Goal: Task Accomplishment & Management: Use online tool/utility

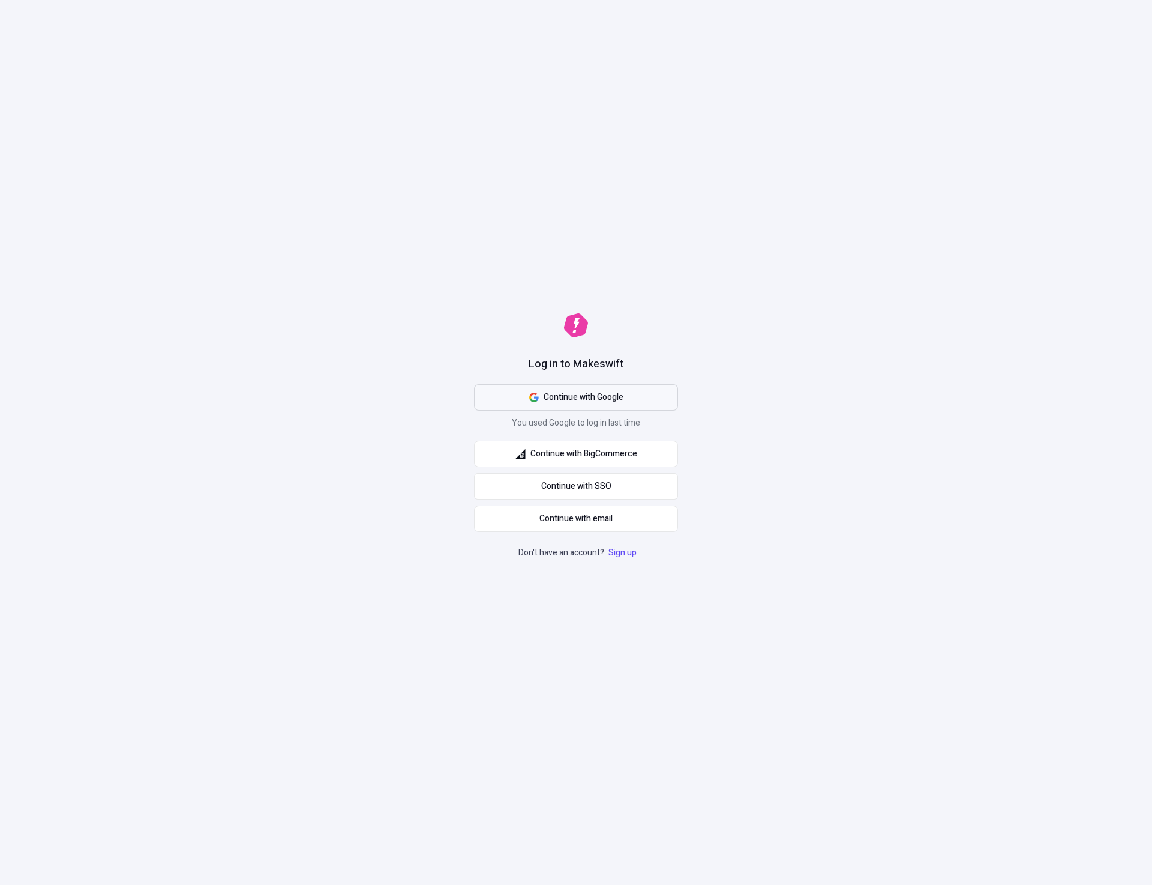
click at [639, 398] on button "Continue with Google" at bounding box center [576, 397] width 204 height 26
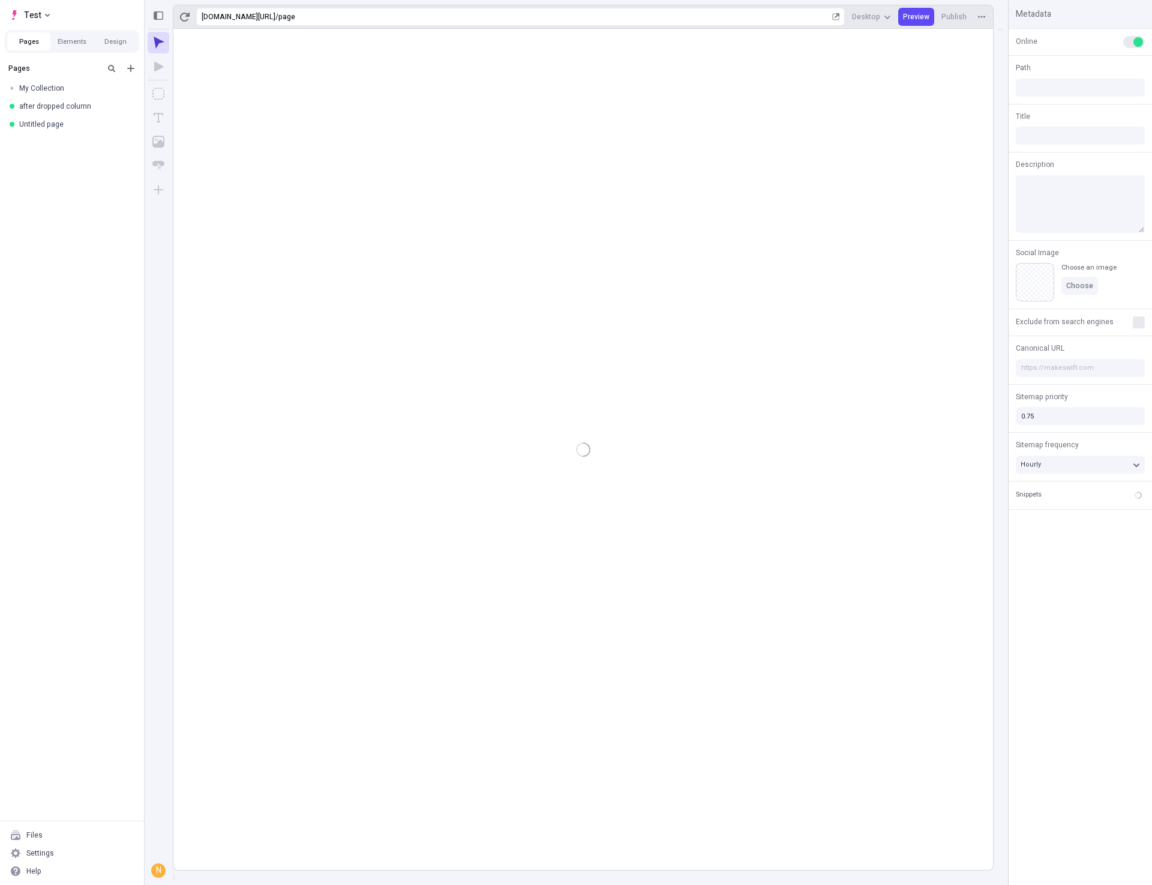
type input "/page"
click at [670, 507] on rect at bounding box center [583, 449] width 820 height 841
click at [54, 111] on div "after dropped column" at bounding box center [72, 106] width 144 height 18
type input "/page-2"
click at [39, 127] on div "Untitled page" at bounding box center [68, 124] width 98 height 10
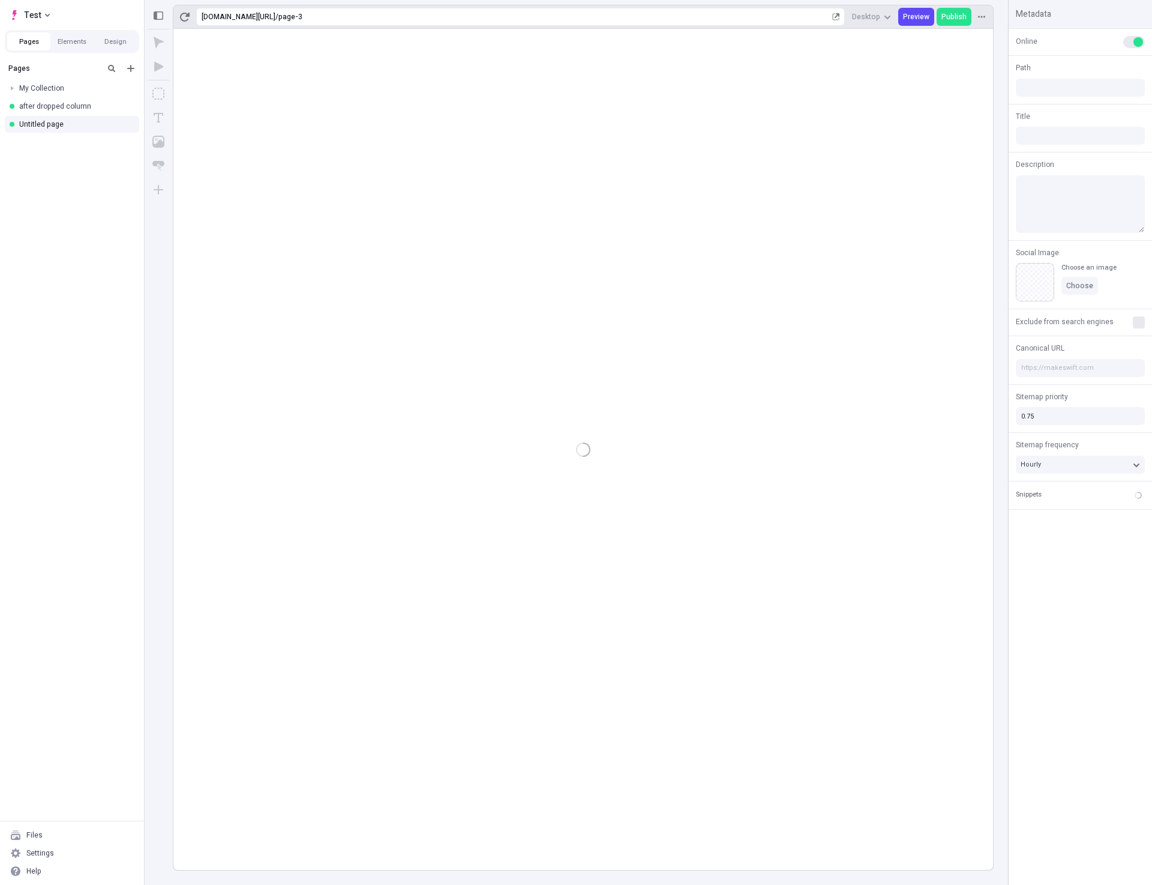
type input "/page-3"
click at [118, 40] on button "Design" at bounding box center [115, 41] width 43 height 18
click at [36, 91] on div "blurple" at bounding box center [76, 88] width 115 height 10
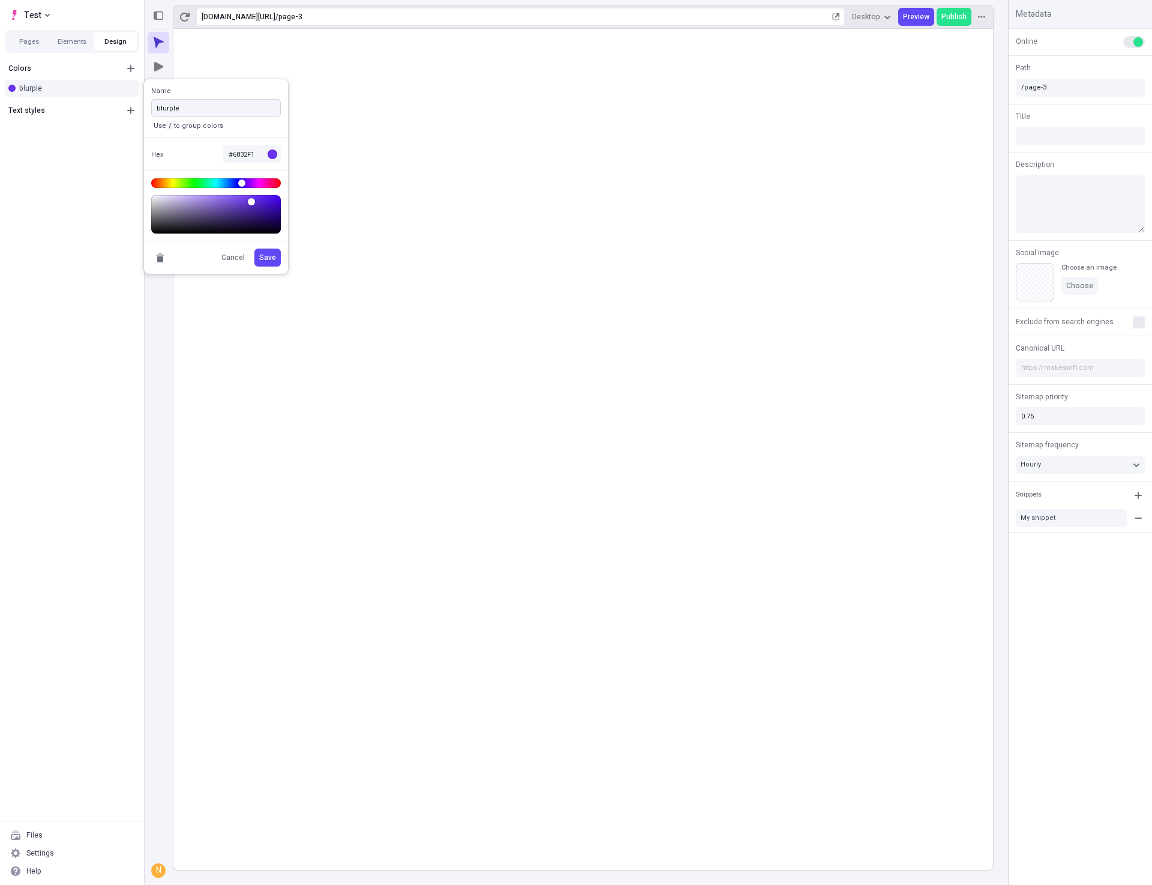
click at [230, 110] on input "blurple" at bounding box center [216, 108] width 130 height 18
type input "blurple / pretty"
click at [275, 261] on span "Save" at bounding box center [267, 258] width 17 height 10
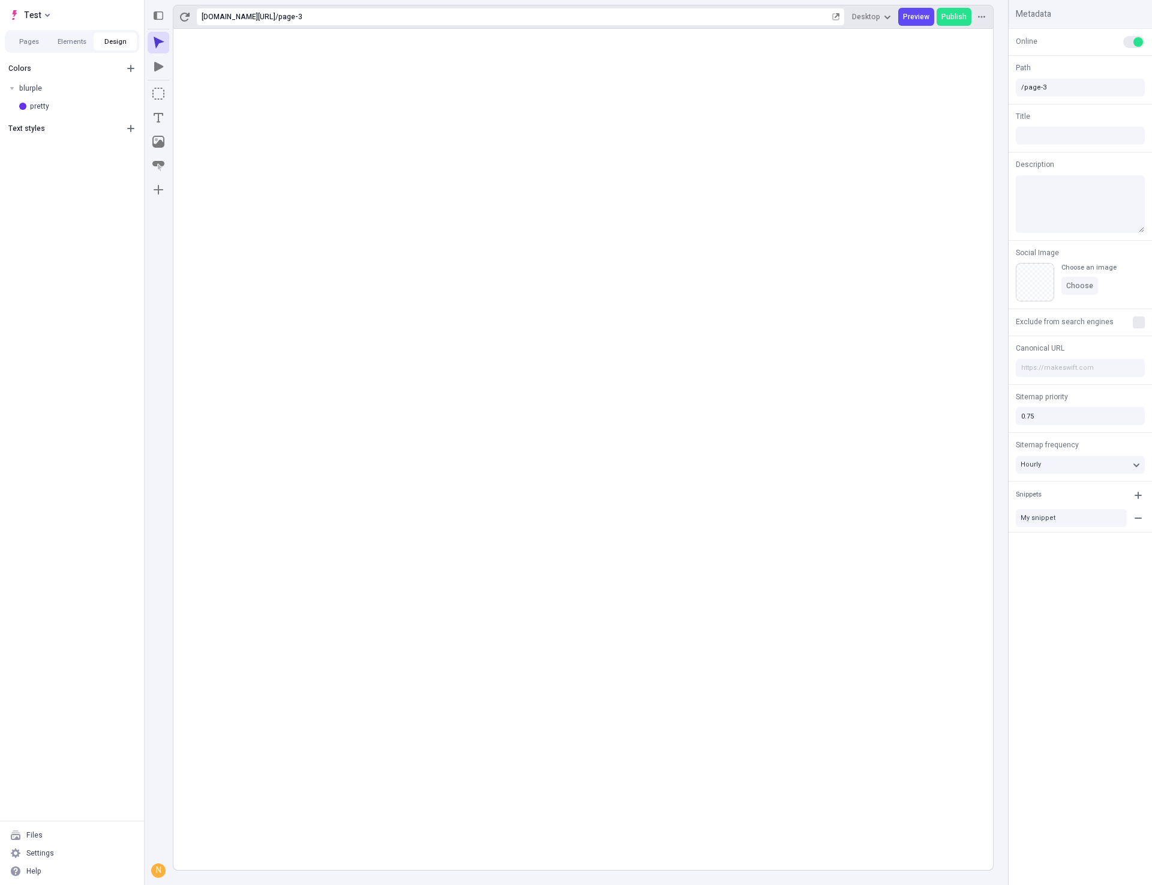
click at [476, 323] on rect at bounding box center [583, 449] width 820 height 841
click at [1071, 460] on div "Hourly" at bounding box center [1074, 464] width 107 height 9
click at [830, 493] on rect at bounding box center [583, 449] width 820 height 841
click at [1082, 518] on button "My snippet" at bounding box center [1071, 518] width 111 height 18
click at [1083, 630] on div "Online Path /page-3 Title Description Social Image Choose an image Choose Exclu…" at bounding box center [1080, 457] width 143 height 856
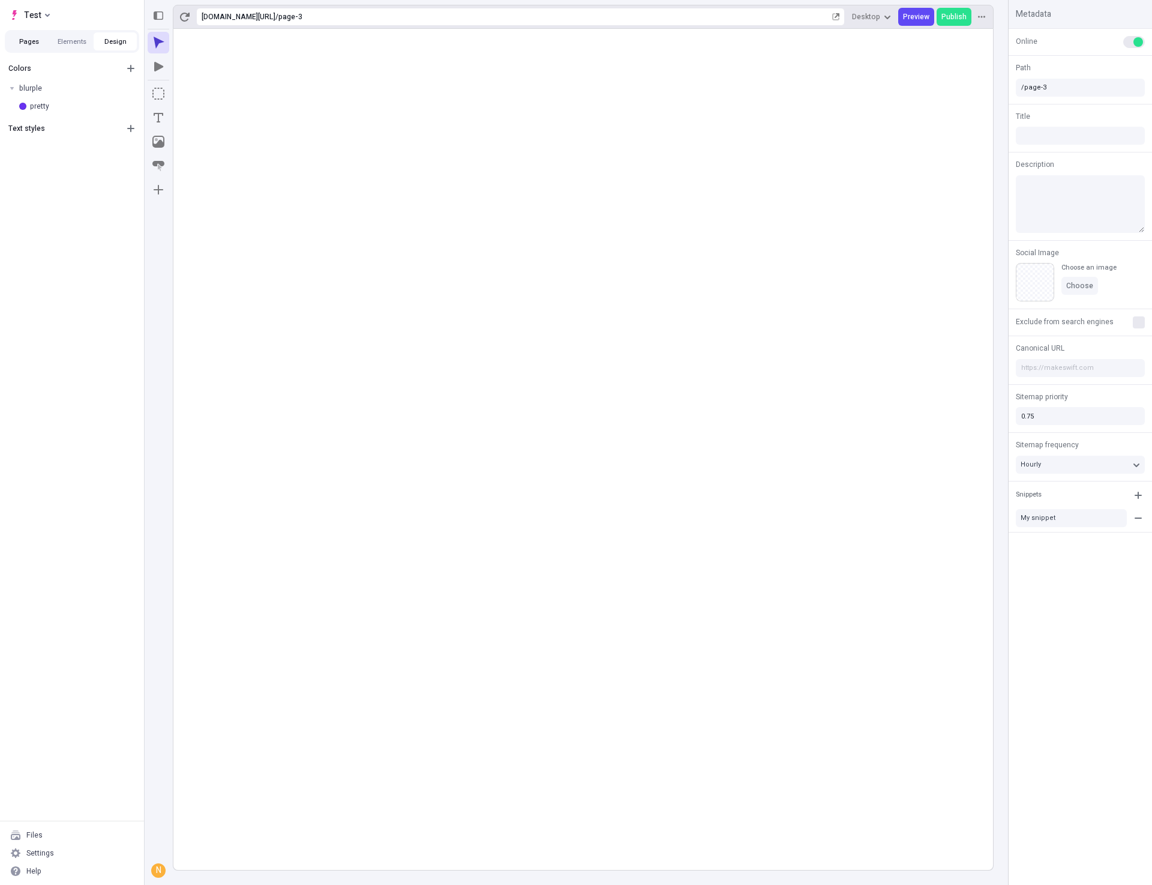
click at [26, 46] on button "Pages" at bounding box center [28, 41] width 43 height 18
click at [337, 310] on rect at bounding box center [583, 449] width 820 height 841
